Goal: Complete application form

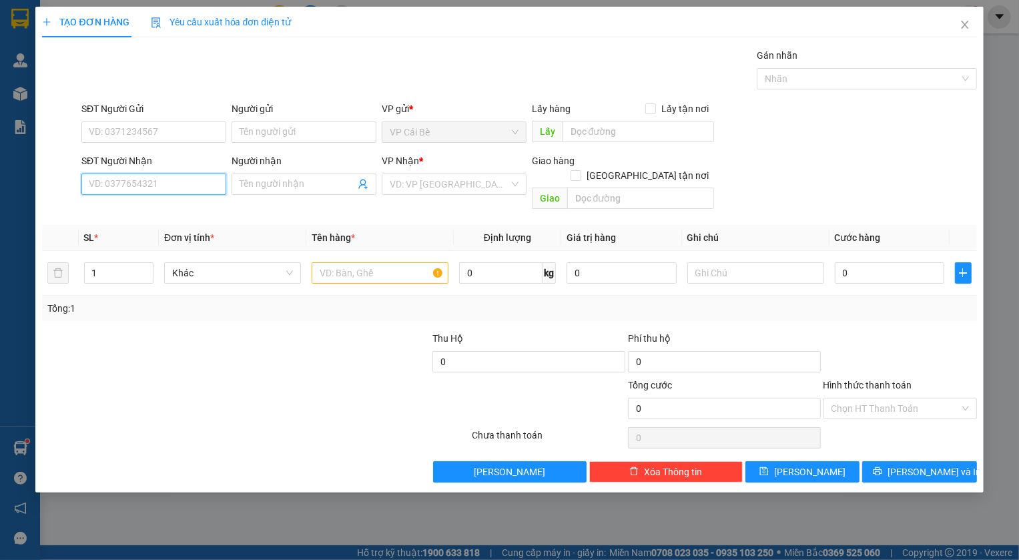
click at [147, 187] on input "SĐT Người Nhận" at bounding box center [153, 184] width 145 height 21
click at [143, 212] on div "0911948086 - BẢO" at bounding box center [153, 211] width 129 height 15
type input "0911948086"
type input "BẢO"
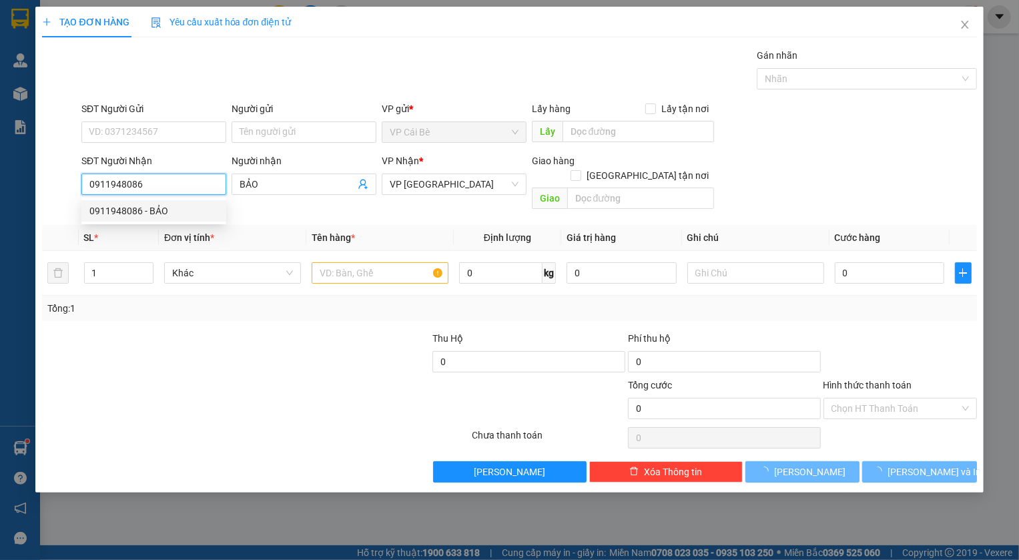
type input "20.000"
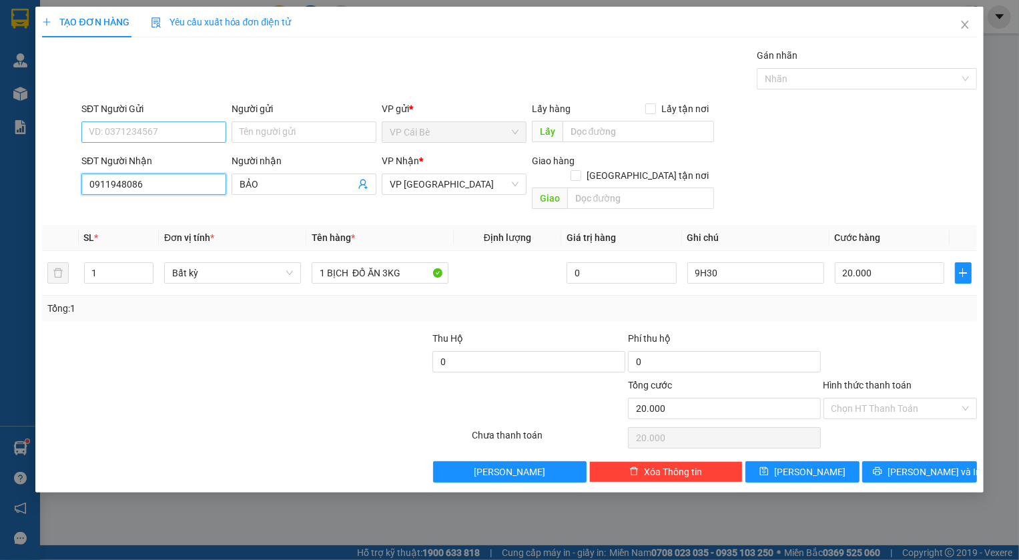
type input "0911948086"
click at [143, 136] on input "SĐT Người Gửi" at bounding box center [153, 131] width 145 height 21
click at [157, 133] on input "SĐT Người Gửi" at bounding box center [153, 131] width 145 height 21
click at [118, 155] on div "0818772849 - C NHÂN" at bounding box center [153, 158] width 129 height 15
type input "0818772849"
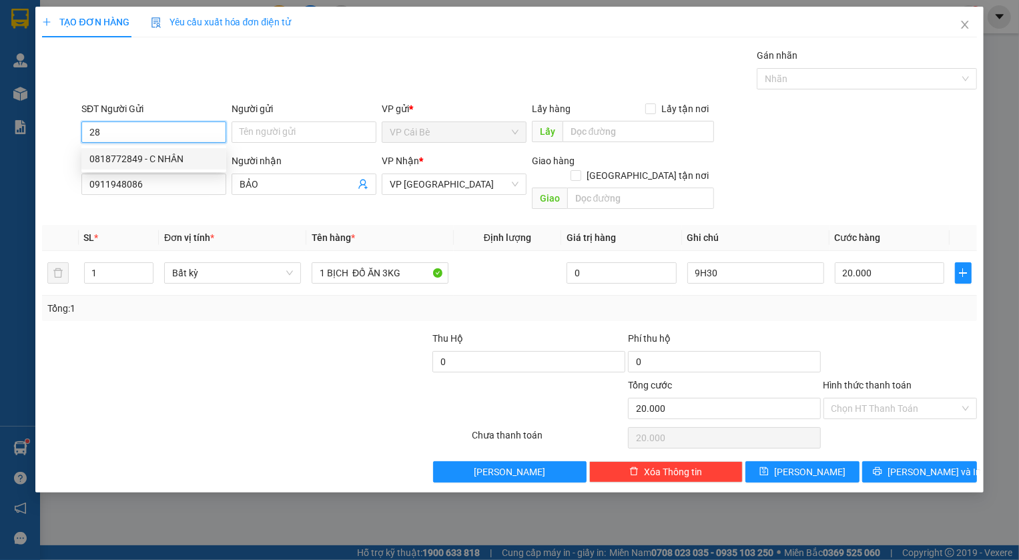
type input "C NHÂN"
type input "ĐÔNG BÌNH.CB"
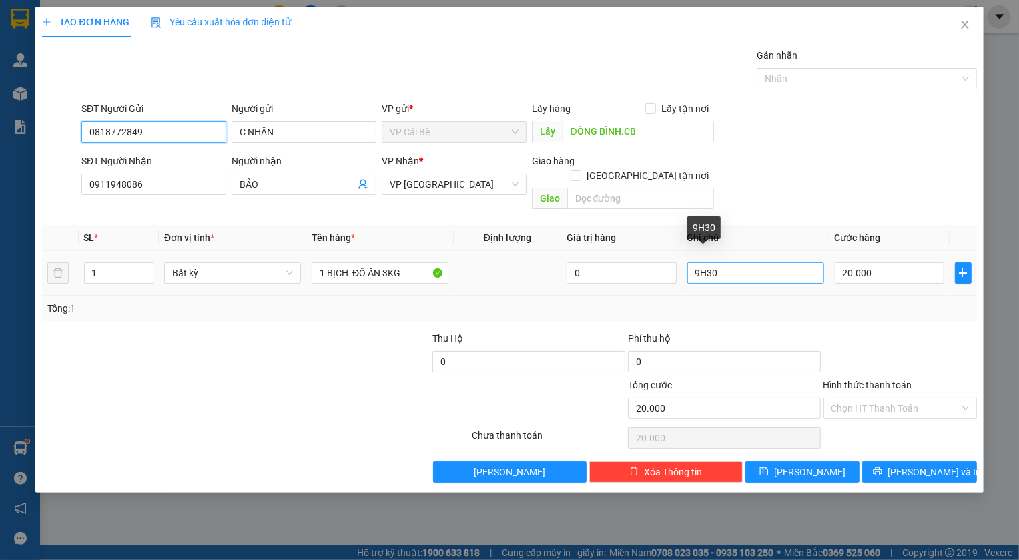
type input "0818772849"
click at [697, 263] on input "9H30" at bounding box center [755, 272] width 137 height 21
click at [693, 262] on input "9H30" at bounding box center [755, 272] width 137 height 21
type input "15H30"
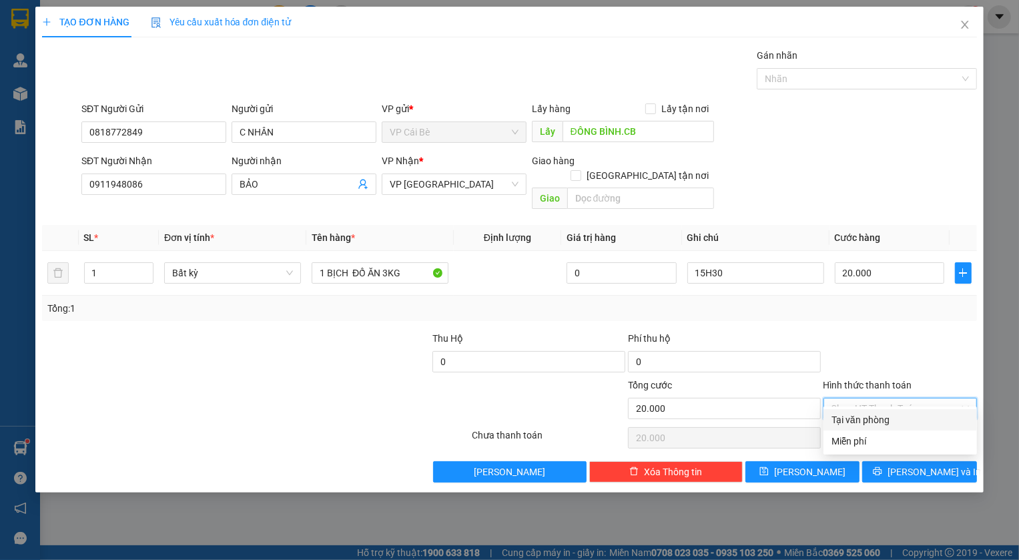
click at [834, 398] on input "Hình thức thanh toán" at bounding box center [895, 408] width 128 height 20
click at [854, 420] on div "Tại văn phòng" at bounding box center [899, 419] width 137 height 15
type input "0"
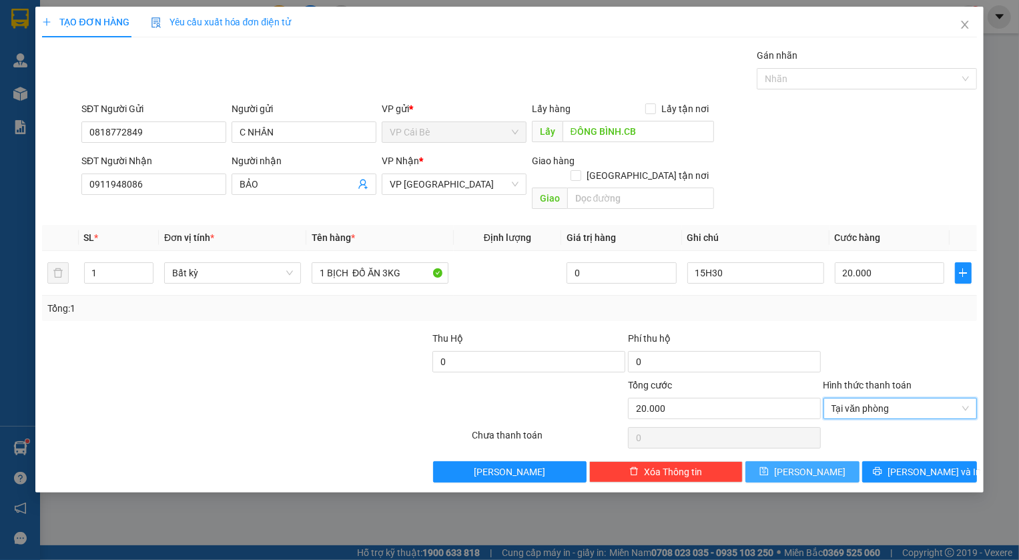
drag, startPoint x: 836, startPoint y: 454, endPoint x: 827, endPoint y: 445, distance: 12.3
click at [835, 461] on button "[PERSON_NAME]" at bounding box center [802, 471] width 115 height 21
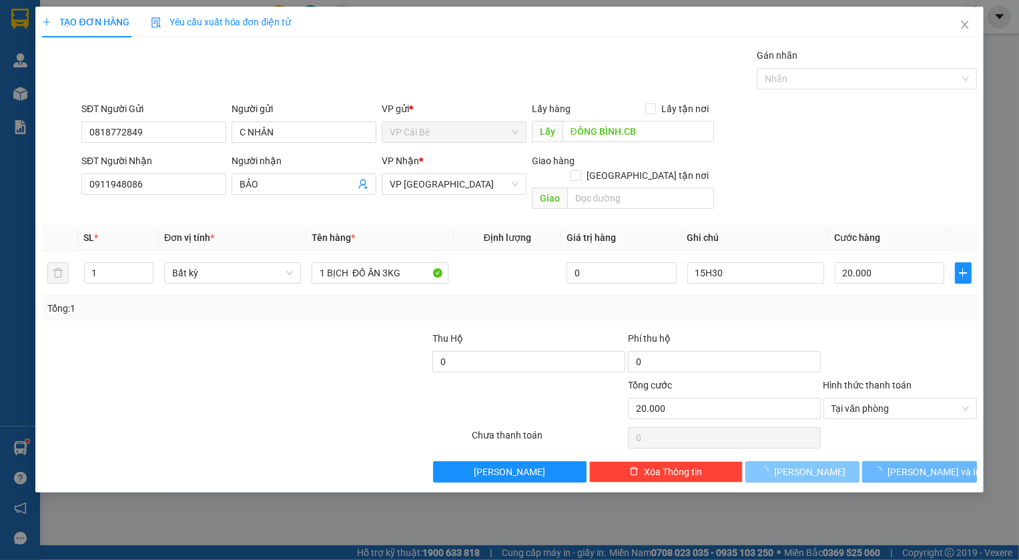
type input "0"
